Goal: Information Seeking & Learning: Learn about a topic

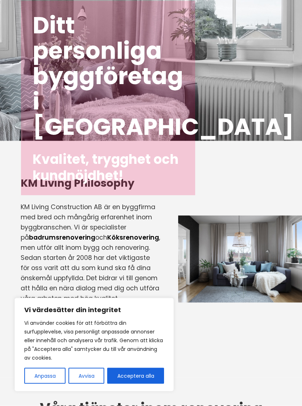
scroll to position [57, 0]
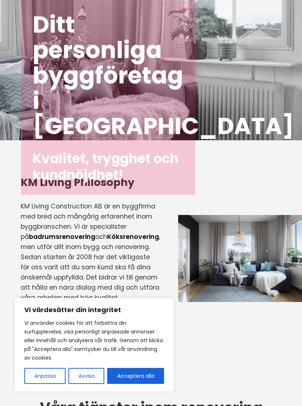
click at [138, 384] on button "Acceptera alla" at bounding box center [135, 376] width 57 height 16
checkbox input "true"
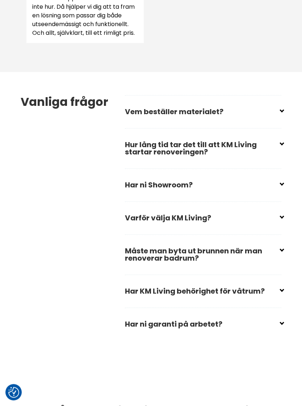
scroll to position [1104, 0]
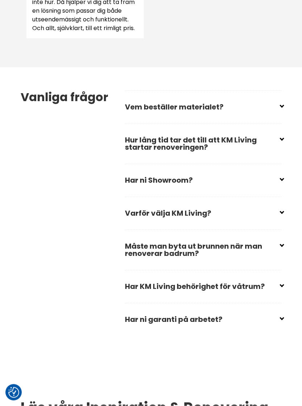
click at [282, 109] on input "checkbox" at bounding box center [204, 104] width 157 height 11
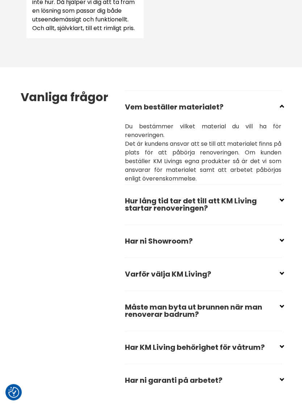
scroll to position [1104, 0]
click at [282, 109] on input "checkbox" at bounding box center [204, 103] width 157 height 11
checkbox input "true"
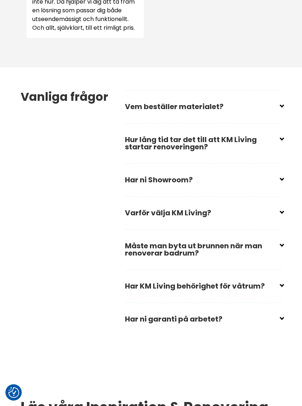
click at [281, 142] on input "checkbox" at bounding box center [204, 136] width 157 height 11
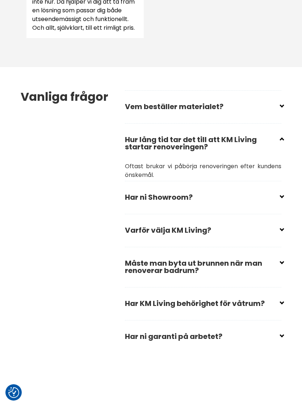
click at [281, 142] on input "checkbox" at bounding box center [204, 136] width 157 height 11
checkbox input "true"
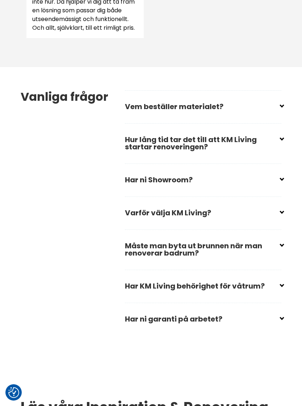
click at [282, 182] on input "checkbox" at bounding box center [204, 176] width 157 height 11
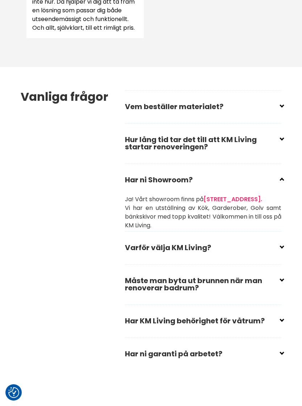
click at [282, 182] on input "checkbox" at bounding box center [204, 176] width 157 height 11
checkbox input "true"
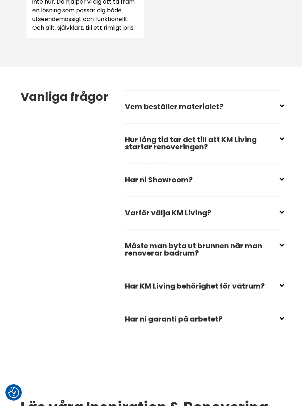
click at [282, 215] on input "checkbox" at bounding box center [204, 209] width 157 height 11
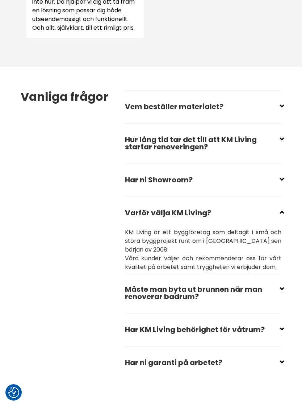
click at [282, 215] on input "checkbox" at bounding box center [204, 209] width 157 height 11
checkbox input "true"
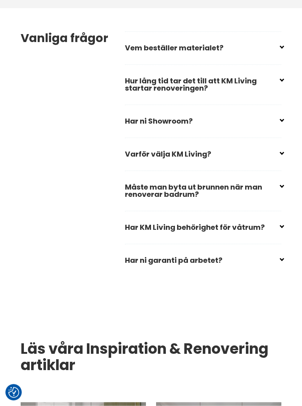
scroll to position [1163, 0]
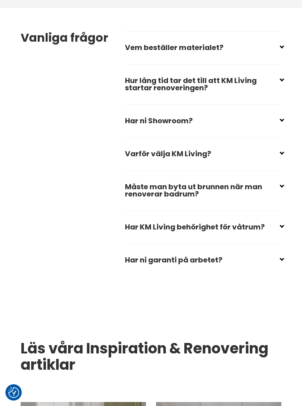
click at [282, 189] on input "checkbox" at bounding box center [204, 183] width 157 height 11
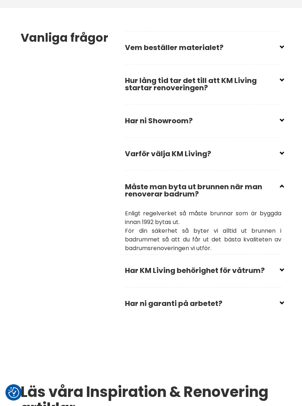
click at [287, 241] on div "Vanliga frågor Vem beställer materialet? Du bestämmer vilket material du vill h…" at bounding box center [151, 175] width 273 height 335
click at [290, 243] on main "Ditt personliga byggföretag i [GEOGRAPHIC_DATA] Kvalitet, trygghet och kundnöjd…" at bounding box center [151, 50] width 302 height 2382
click at [281, 189] on input "checkbox" at bounding box center [204, 183] width 157 height 11
checkbox input "true"
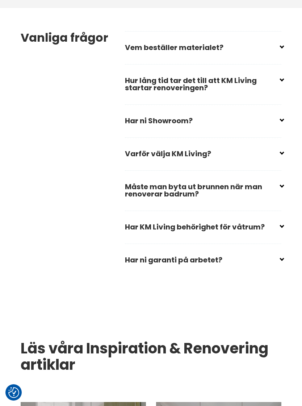
click at [281, 229] on input "checkbox" at bounding box center [204, 224] width 157 height 11
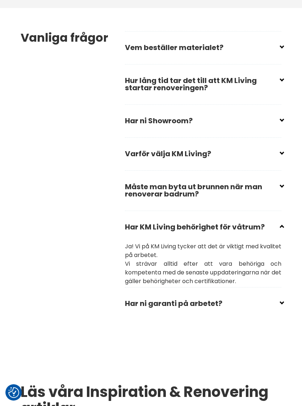
click at [281, 229] on input "checkbox" at bounding box center [204, 224] width 157 height 11
checkbox input "true"
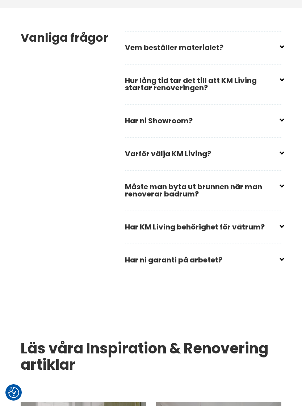
click at [280, 262] on input "checkbox" at bounding box center [204, 257] width 157 height 11
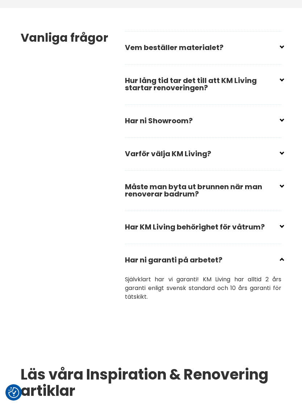
click at [282, 262] on input "checkbox" at bounding box center [204, 257] width 157 height 11
checkbox input "true"
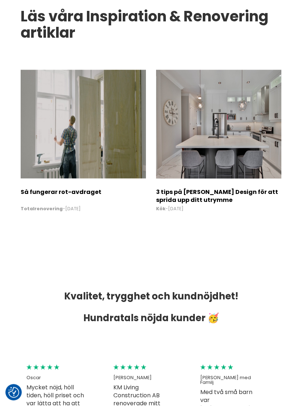
scroll to position [1496, 0]
click at [75, 200] on h2 "Så fungerar rot-avdraget" at bounding box center [83, 194] width 125 height 13
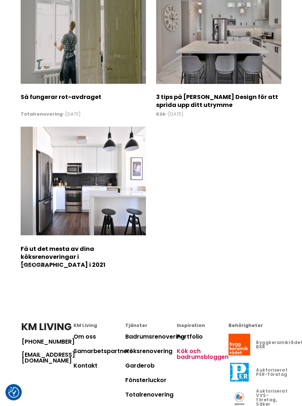
scroll to position [913, 0]
click at [95, 205] on img at bounding box center [83, 181] width 125 height 109
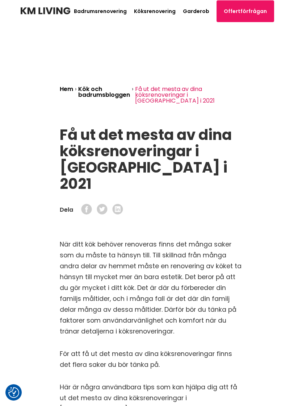
click at [164, 10] on link "Köksrenovering" at bounding box center [155, 11] width 42 height 7
